Goal: Task Accomplishment & Management: Complete application form

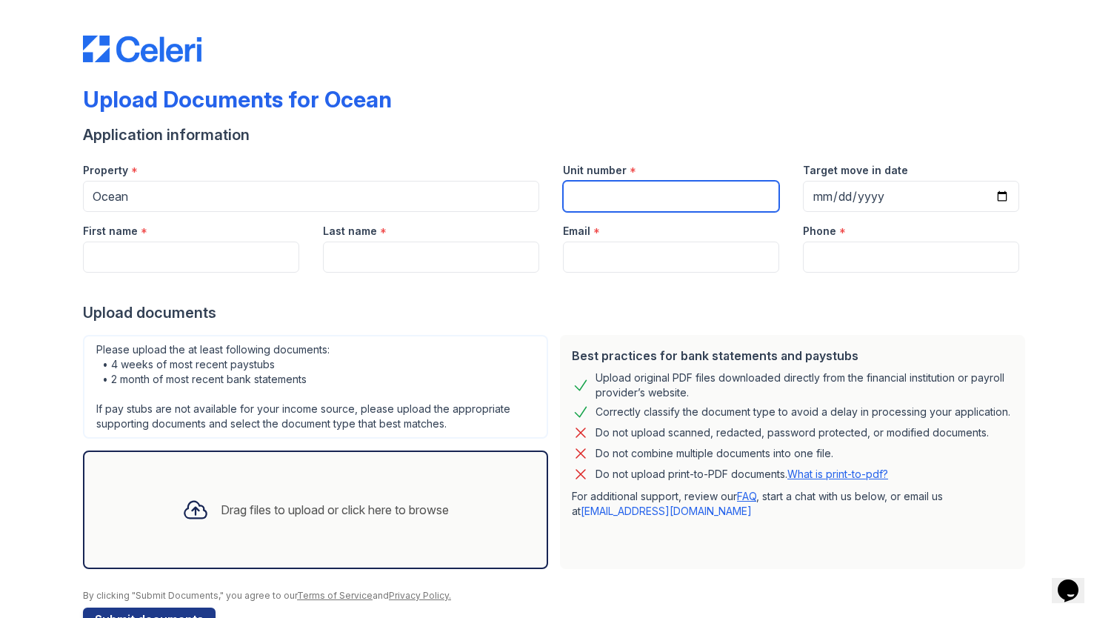
click at [613, 189] on input "Unit number" at bounding box center [671, 196] width 216 height 31
type input "1922"
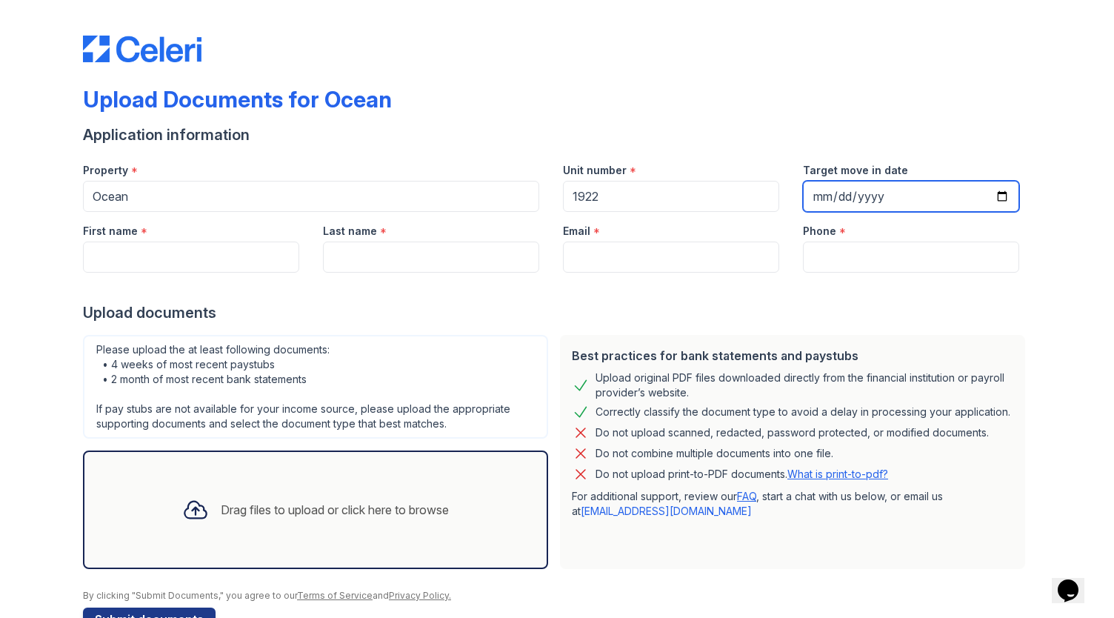
click at [831, 196] on input "Target move in date" at bounding box center [911, 196] width 216 height 31
type input "0001-10-30"
type input "2025-10-30"
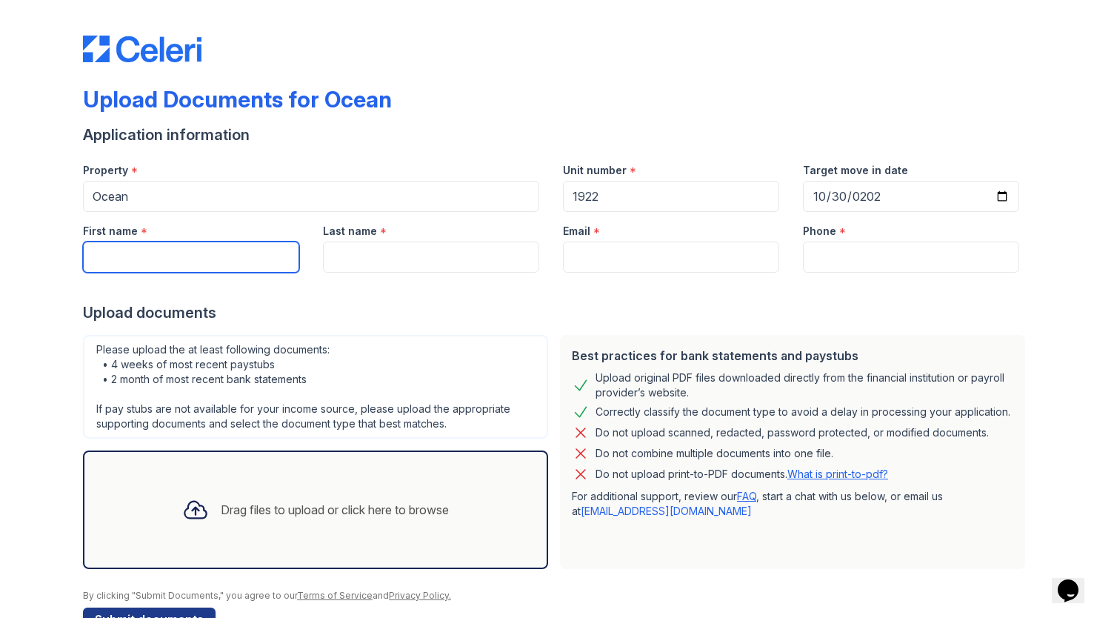
click at [222, 260] on input "First name" at bounding box center [191, 256] width 216 height 31
type input "Kimberly"
type input "Bates"
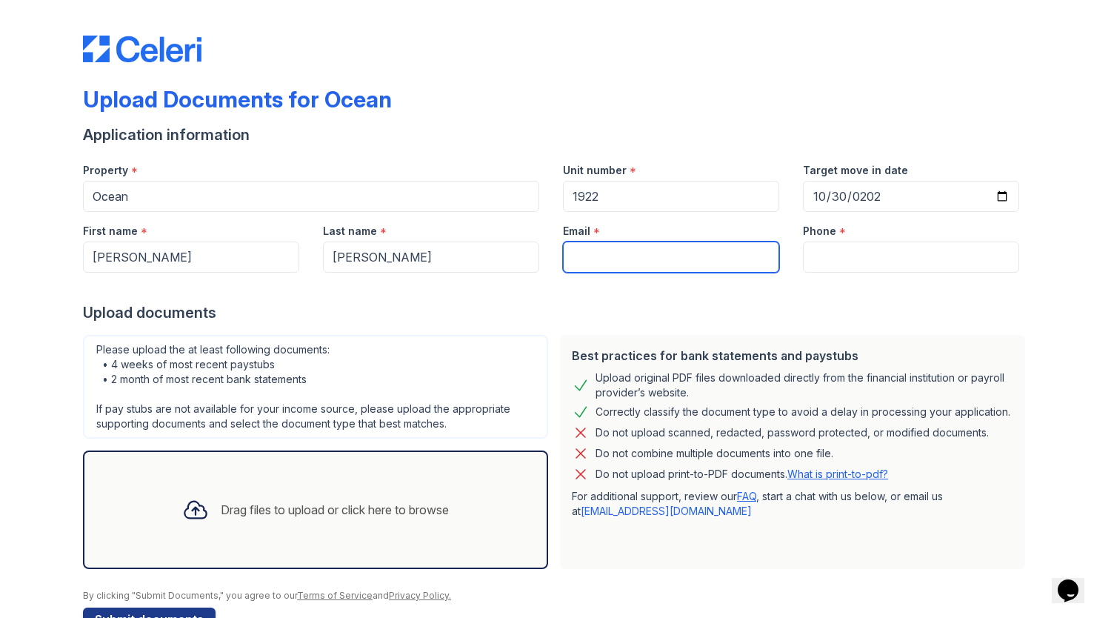
type input "kimberlybates242@gmail.com"
type input "7753973337"
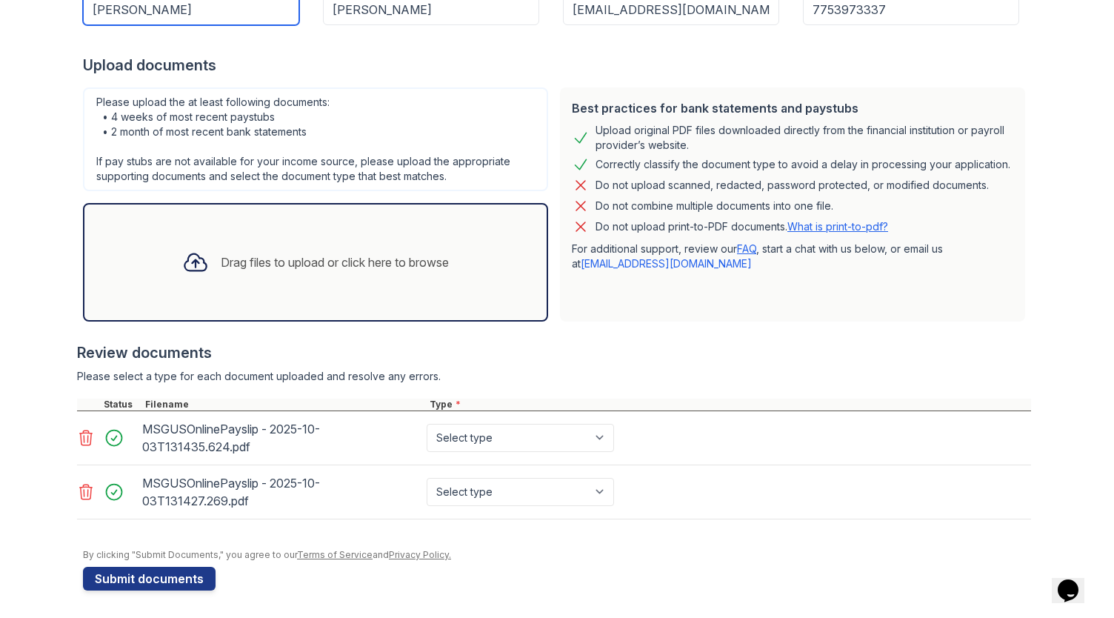
scroll to position [244, 0]
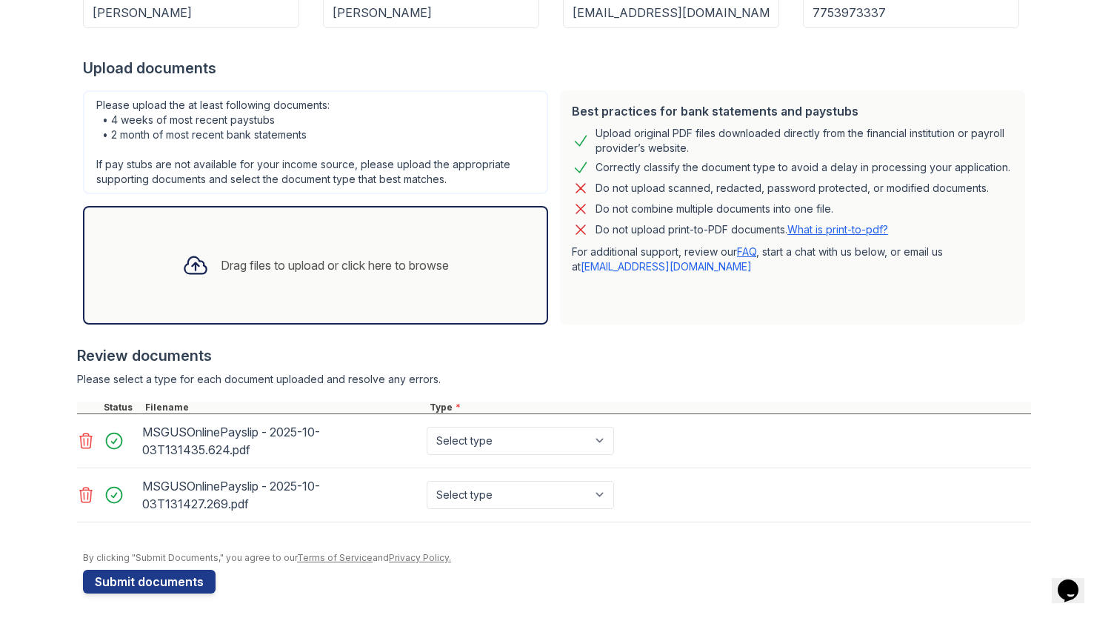
click at [77, 496] on icon at bounding box center [86, 495] width 18 height 18
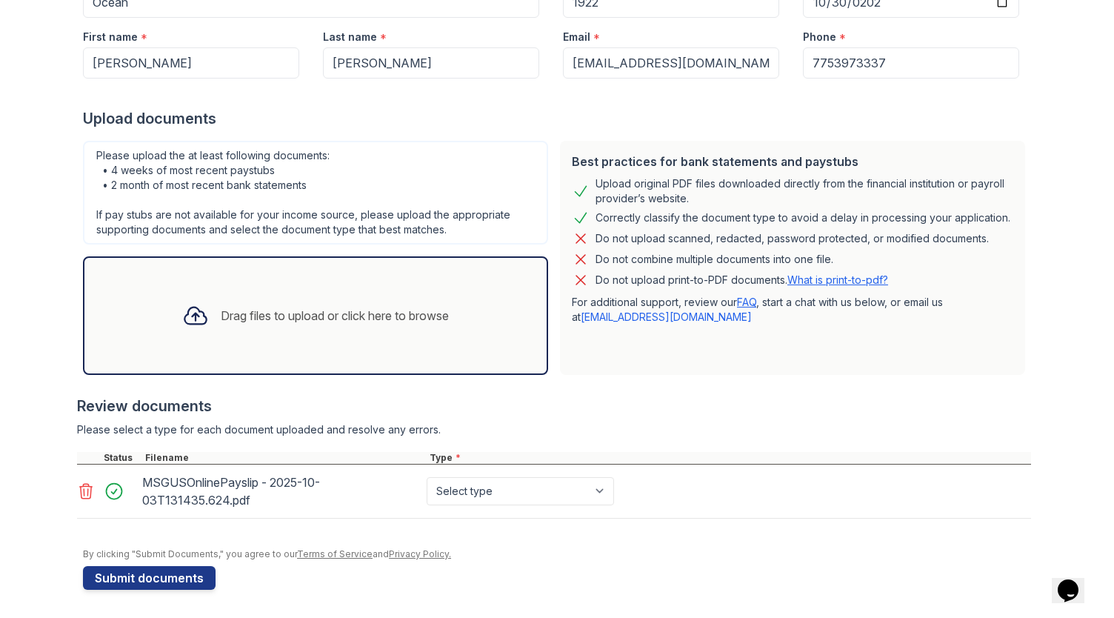
click at [81, 491] on icon at bounding box center [86, 491] width 18 height 18
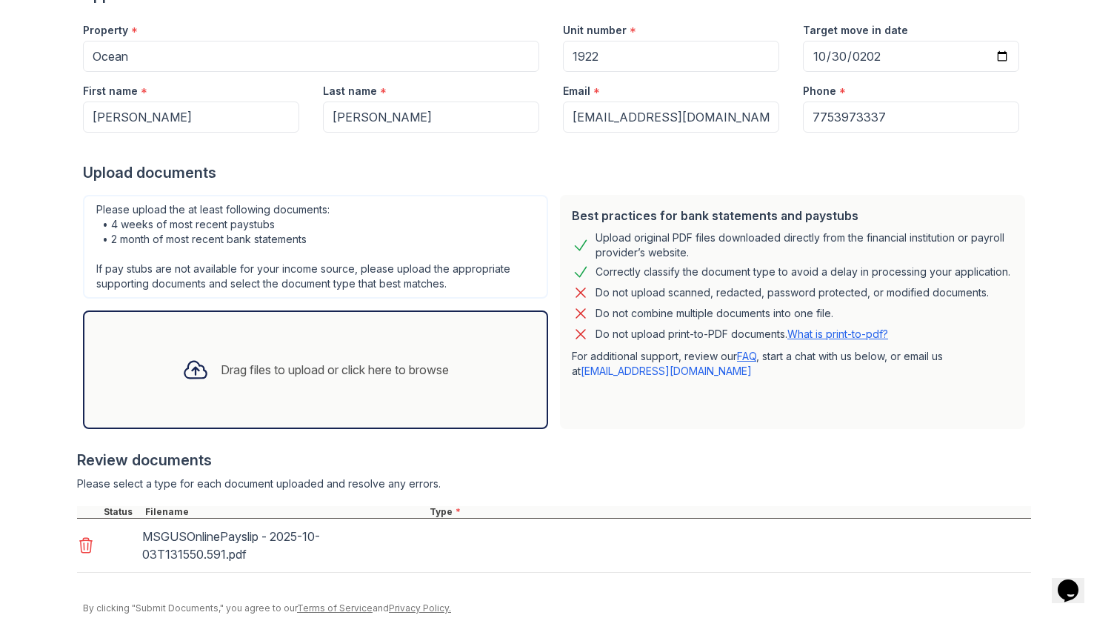
scroll to position [194, 0]
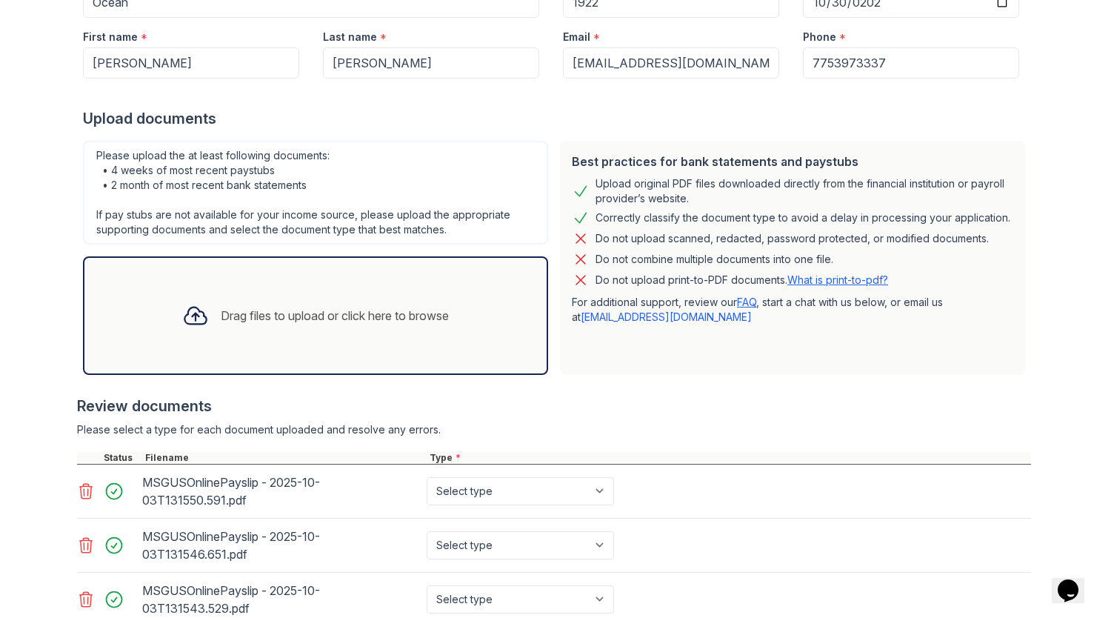
click at [524, 353] on div "Drag files to upload or click here to browse" at bounding box center [315, 315] width 465 height 118
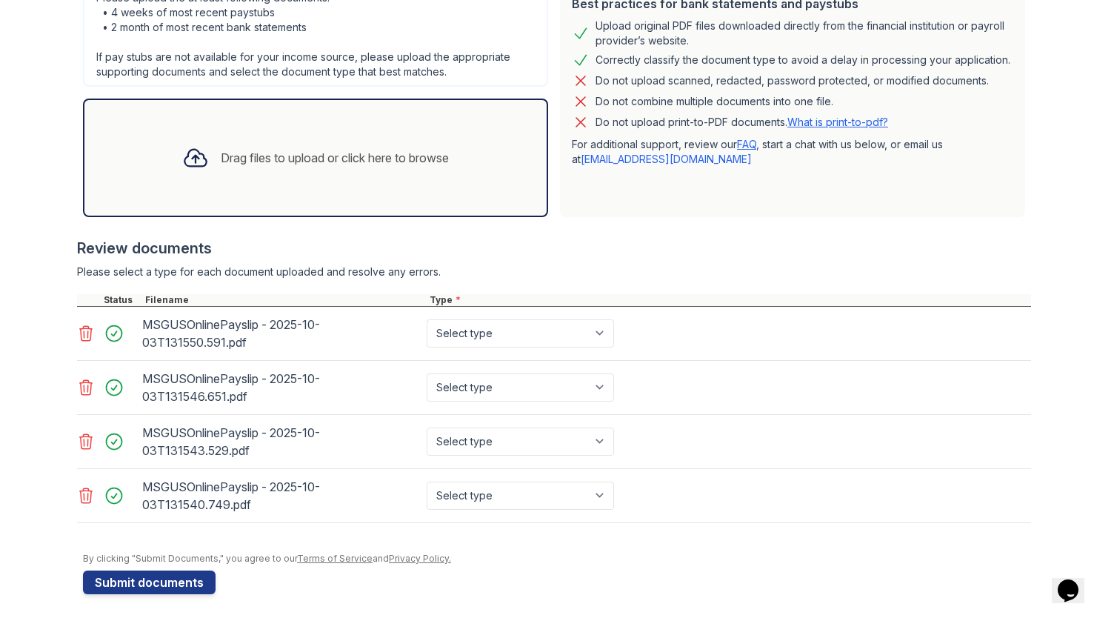
scroll to position [355, 0]
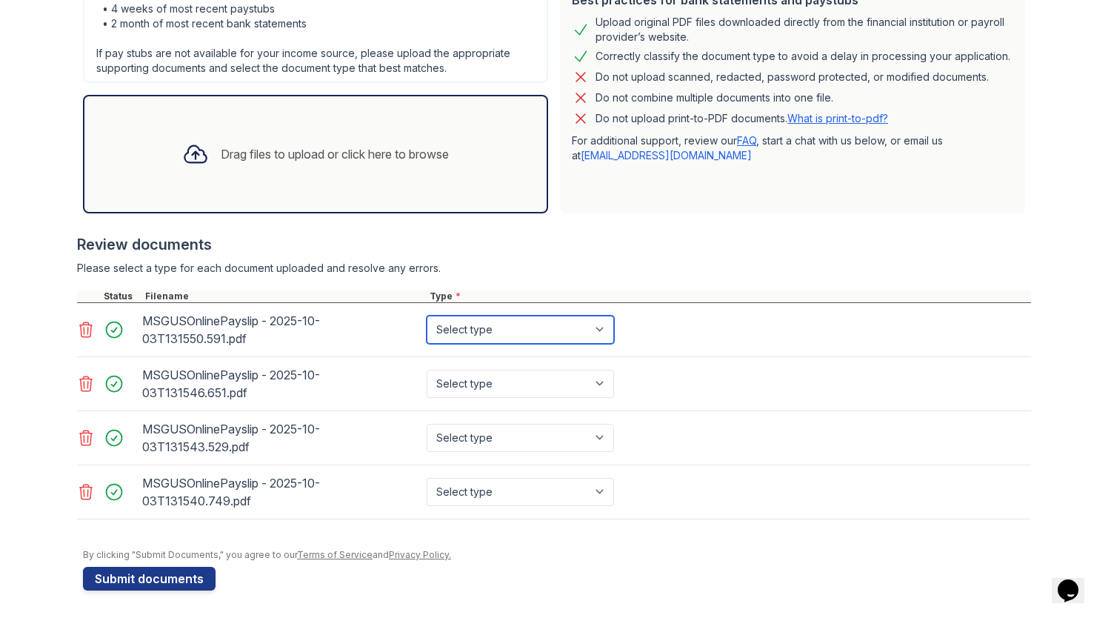
click at [597, 329] on select "Select type Paystub Bank Statement Offer Letter Tax Documents Benefit Award Let…" at bounding box center [519, 329] width 187 height 28
select select "paystub"
click at [426, 315] on select "Select type Paystub Bank Statement Offer Letter Tax Documents Benefit Award Let…" at bounding box center [519, 329] width 187 height 28
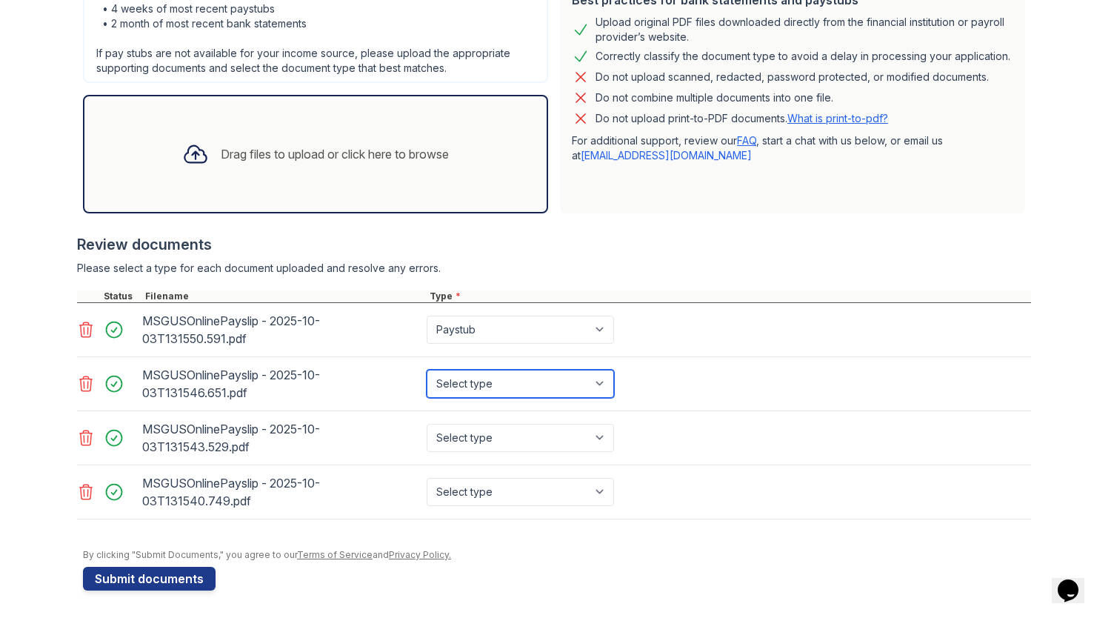
click at [594, 384] on select "Select type Paystub Bank Statement Offer Letter Tax Documents Benefit Award Let…" at bounding box center [519, 383] width 187 height 28
select select "paystub"
click at [426, 369] on select "Select type Paystub Bank Statement Offer Letter Tax Documents Benefit Award Let…" at bounding box center [519, 383] width 187 height 28
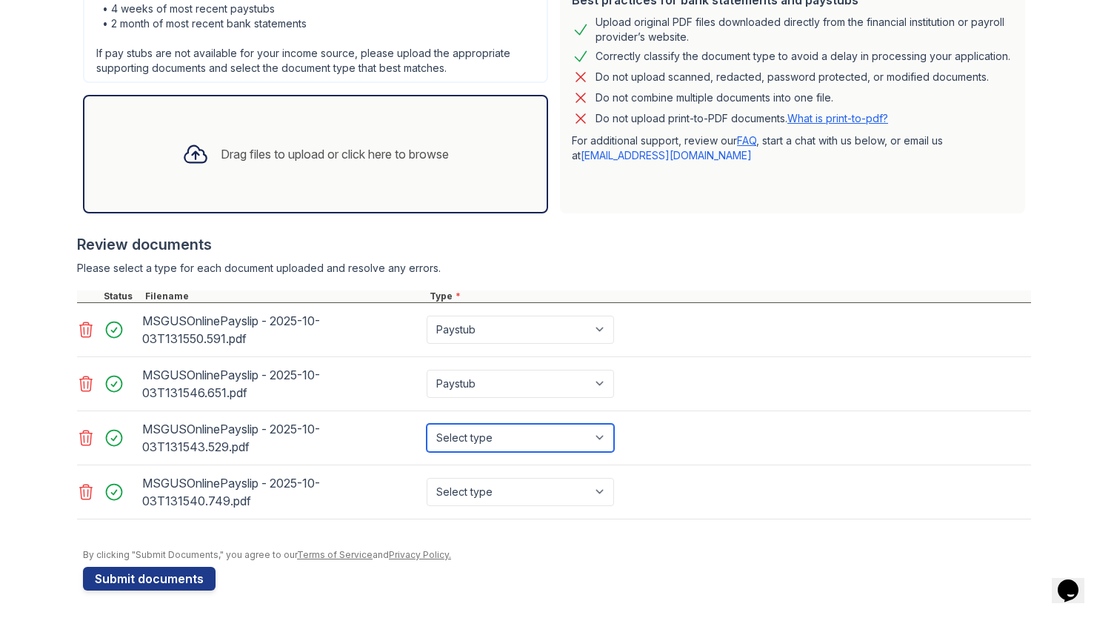
drag, startPoint x: 592, startPoint y: 433, endPoint x: 572, endPoint y: 437, distance: 20.3
click at [572, 437] on select "Select type Paystub Bank Statement Offer Letter Tax Documents Benefit Award Let…" at bounding box center [519, 438] width 187 height 28
select select "paystub"
click at [426, 424] on select "Select type Paystub Bank Statement Offer Letter Tax Documents Benefit Award Let…" at bounding box center [519, 438] width 187 height 28
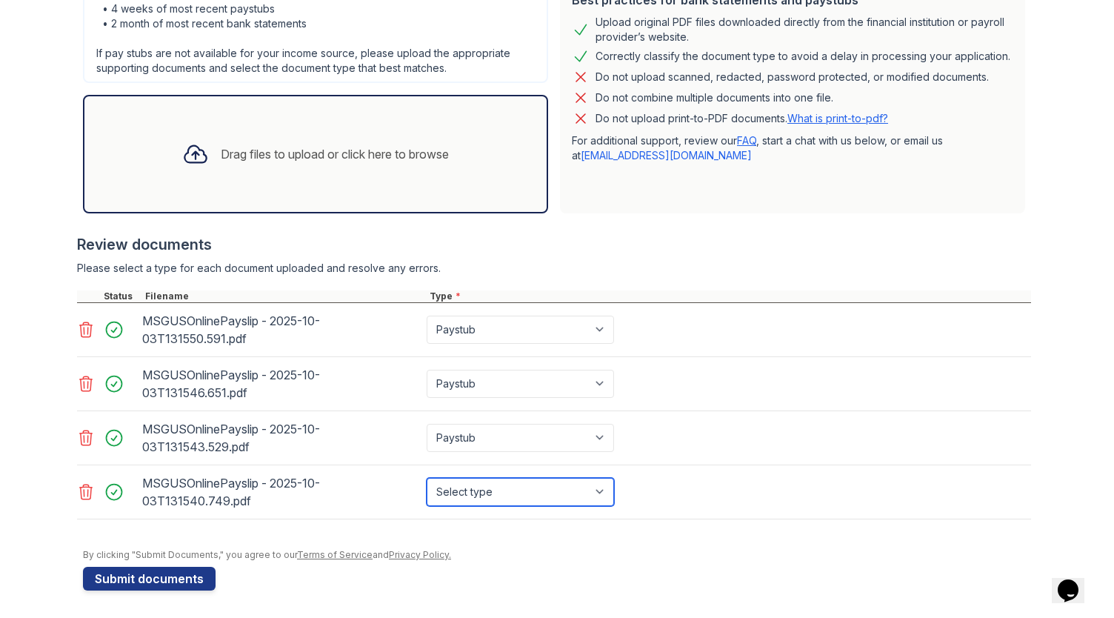
click at [585, 492] on select "Select type Paystub Bank Statement Offer Letter Tax Documents Benefit Award Let…" at bounding box center [519, 492] width 187 height 28
click at [426, 478] on select "Select type Paystub Bank Statement Offer Letter Tax Documents Benefit Award Let…" at bounding box center [519, 492] width 187 height 28
click at [529, 481] on select "Select type Paystub Bank Statement Offer Letter Tax Documents Benefit Award Let…" at bounding box center [519, 492] width 187 height 28
select select "paystub"
click at [426, 478] on select "Select type Paystub Bank Statement Offer Letter Tax Documents Benefit Award Let…" at bounding box center [519, 492] width 187 height 28
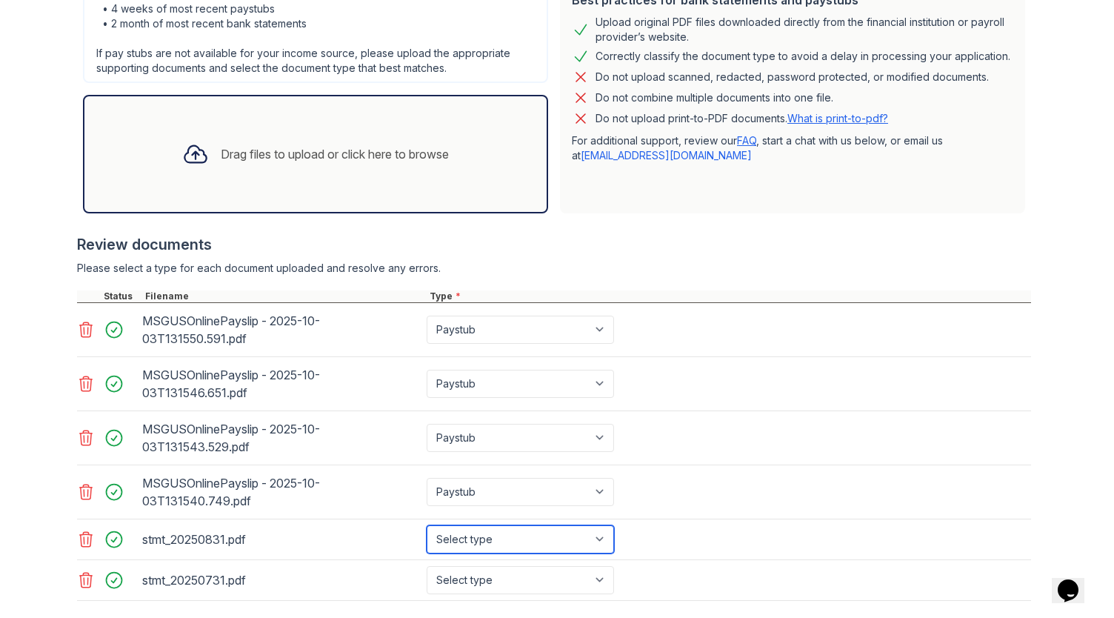
click at [499, 533] on select "Select type Paystub Bank Statement Offer Letter Tax Documents Benefit Award Let…" at bounding box center [519, 539] width 187 height 28
select select "bank_statement"
click at [426, 525] on select "Select type Paystub Bank Statement Offer Letter Tax Documents Benefit Award Let…" at bounding box center [519, 539] width 187 height 28
click at [499, 560] on div "stmt_20250731.pdf Select type Paystub Bank Statement Offer Letter Tax Documents…" at bounding box center [554, 580] width 954 height 41
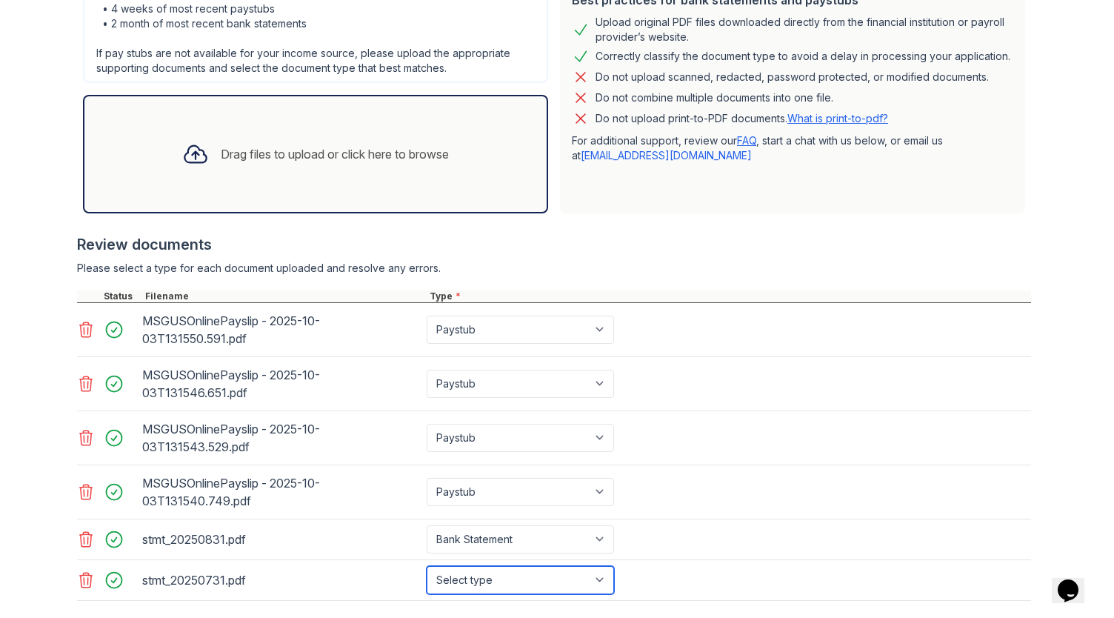
click at [501, 568] on select "Select type Paystub Bank Statement Offer Letter Tax Documents Benefit Award Let…" at bounding box center [519, 580] width 187 height 28
select select "bank_statement"
click at [426, 566] on select "Select type Paystub Bank Statement Offer Letter Tax Documents Benefit Award Let…" at bounding box center [519, 580] width 187 height 28
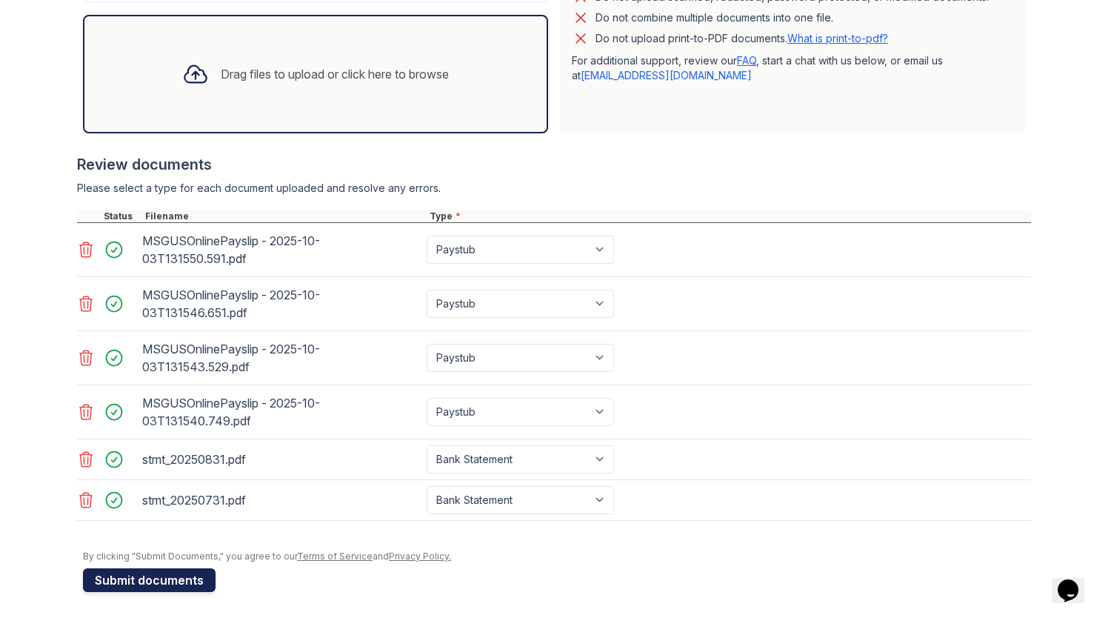
click at [146, 569] on button "Submit documents" at bounding box center [149, 580] width 133 height 24
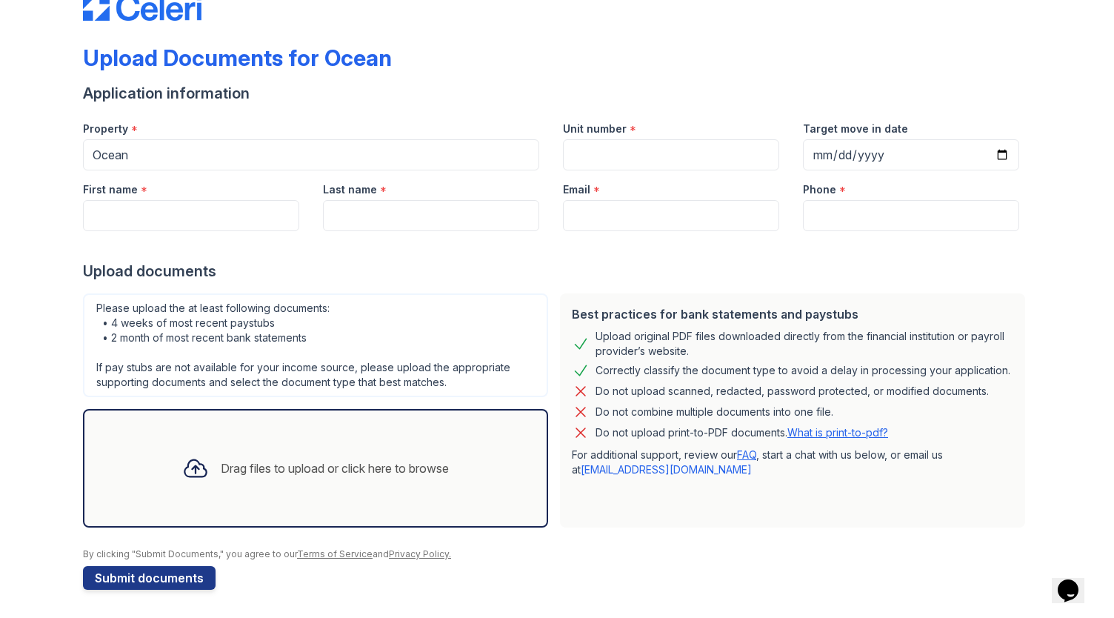
scroll to position [41, 0]
